Goal: Use online tool/utility: Use online tool/utility

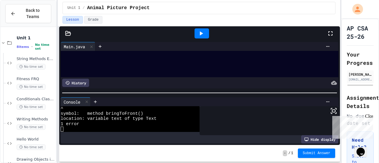
scroll to position [10, 0]
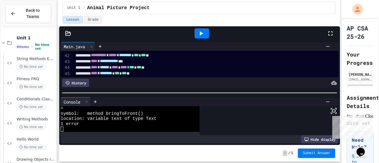
click at [332, 32] on icon at bounding box center [330, 33] width 7 height 7
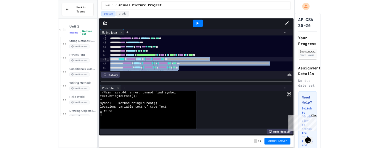
scroll to position [0, 0]
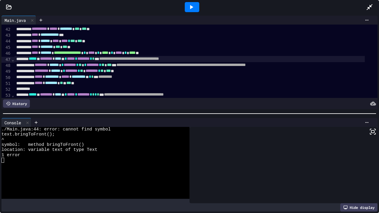
click at [184, 55] on div "**********" at bounding box center [190, 53] width 351 height 6
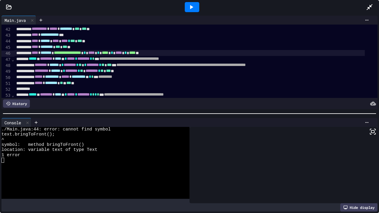
click at [194, 4] on icon at bounding box center [191, 7] width 7 height 7
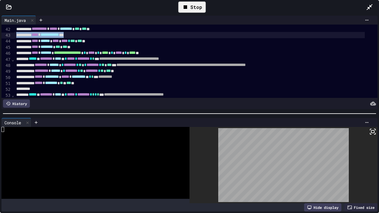
drag, startPoint x: 104, startPoint y: 33, endPoint x: 9, endPoint y: 36, distance: 95.5
click at [9, 36] on div "**********" at bounding box center [189, 61] width 376 height 73
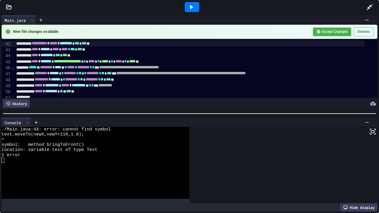
click at [194, 8] on icon at bounding box center [191, 7] width 7 height 7
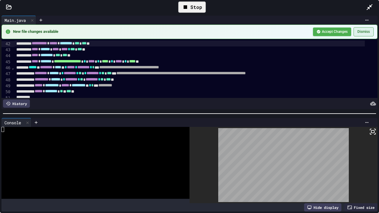
click at [356, 34] on button "Dismiss" at bounding box center [364, 31] width 20 height 9
click at [368, 12] on div at bounding box center [372, 7] width 13 height 17
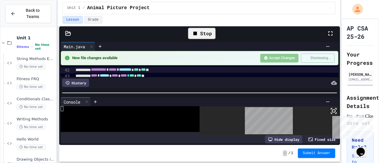
click at [331, 34] on icon at bounding box center [330, 33] width 7 height 7
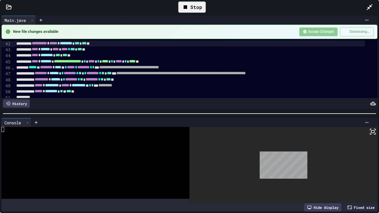
click at [370, 128] on icon at bounding box center [373, 131] width 7 height 7
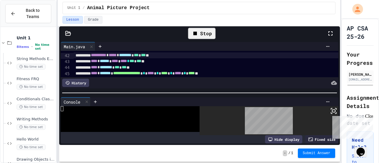
click at [204, 33] on div "Stop" at bounding box center [202, 33] width 28 height 11
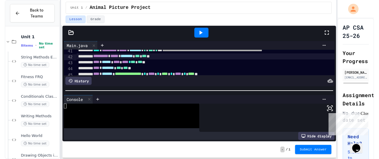
scroll to position [248, 0]
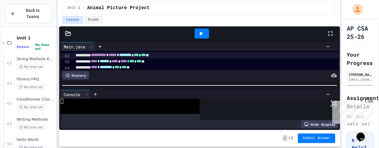
click at [332, 34] on icon at bounding box center [331, 33] width 4 height 4
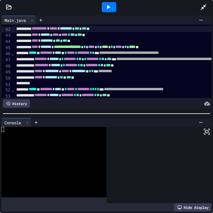
click at [108, 11] on div at bounding box center [109, 7] width 15 height 10
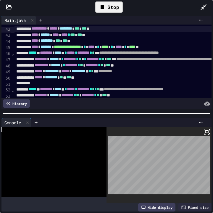
click at [204, 129] on icon at bounding box center [207, 131] width 7 height 7
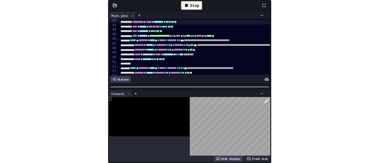
scroll to position [246, 0]
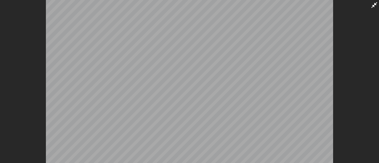
click at [374, 7] on icon at bounding box center [375, 5] width 6 height 6
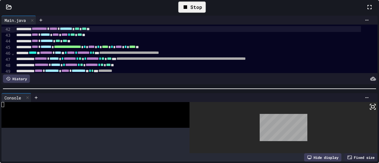
click at [366, 11] on icon at bounding box center [369, 7] width 7 height 7
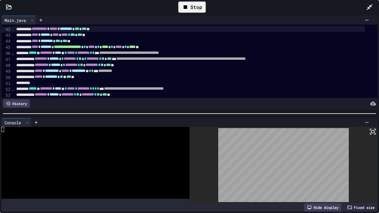
click at [194, 7] on div "Stop" at bounding box center [192, 6] width 28 height 11
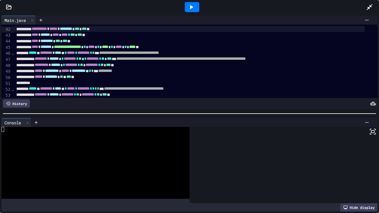
click at [194, 7] on icon at bounding box center [191, 7] width 7 height 7
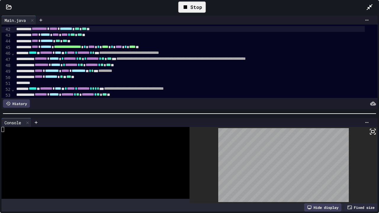
click at [370, 130] on icon at bounding box center [373, 131] width 7 height 7
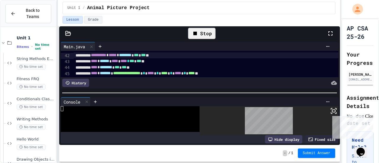
click at [207, 35] on div "Stop" at bounding box center [202, 33] width 28 height 11
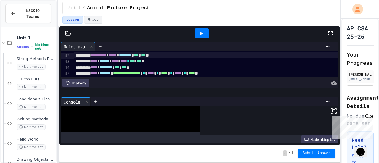
click at [331, 36] on icon at bounding box center [330, 33] width 7 height 7
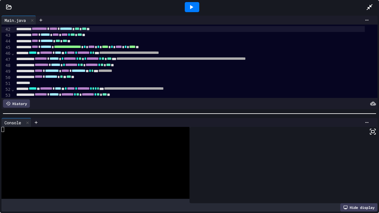
click at [195, 6] on icon at bounding box center [191, 7] width 7 height 7
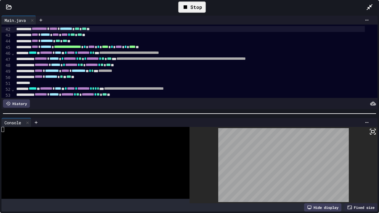
click at [370, 130] on icon at bounding box center [373, 131] width 7 height 7
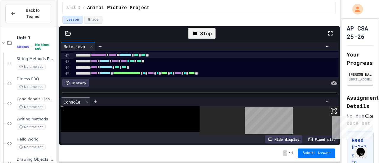
click at [200, 29] on div "Stop" at bounding box center [202, 33] width 28 height 11
